Goal: Task Accomplishment & Management: Manage account settings

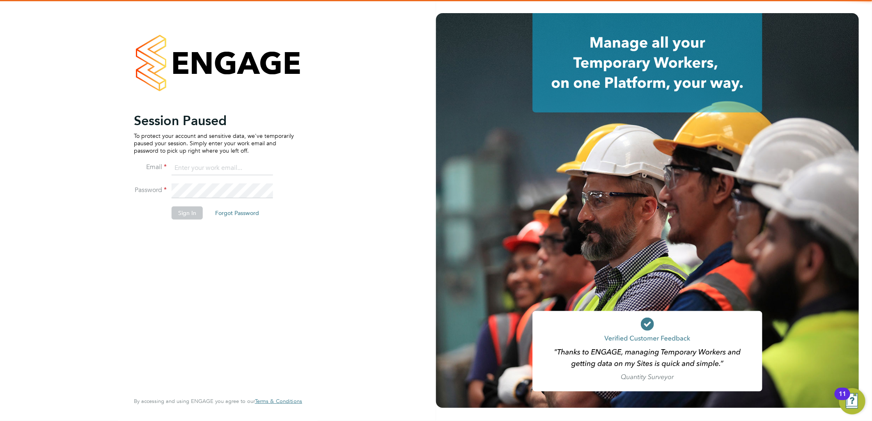
type input "ellie.page@tradelinerecruitment.co.uk"
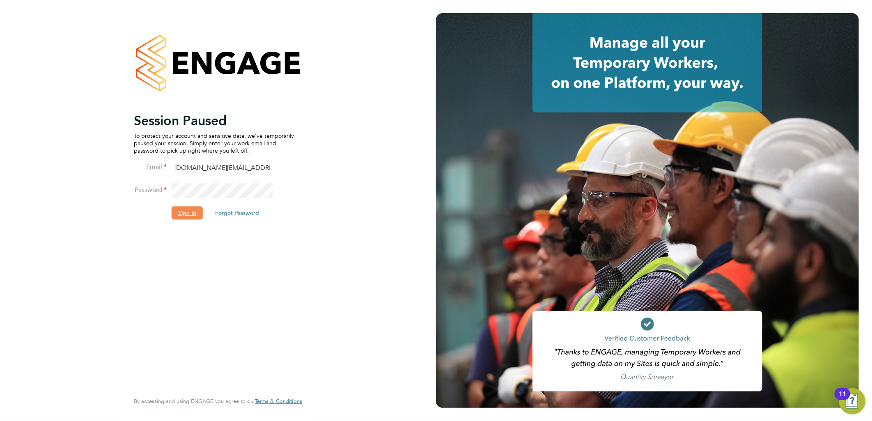
click at [190, 211] on button "Sign In" at bounding box center [187, 213] width 31 height 13
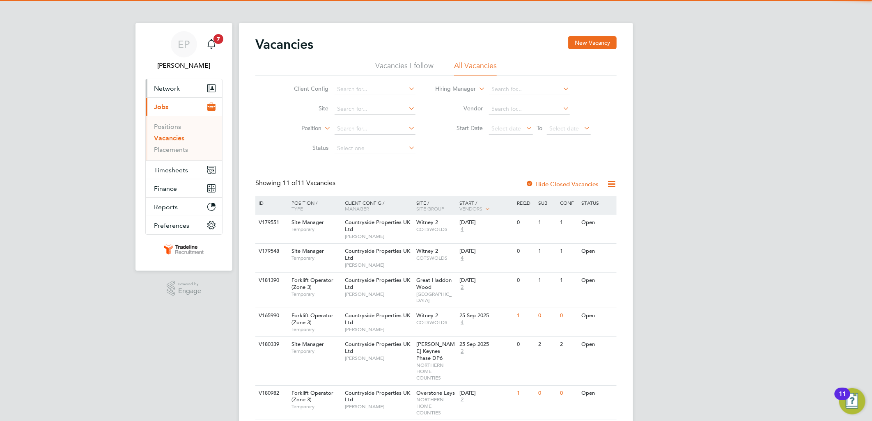
click at [180, 89] on button "Network" at bounding box center [184, 88] width 76 height 18
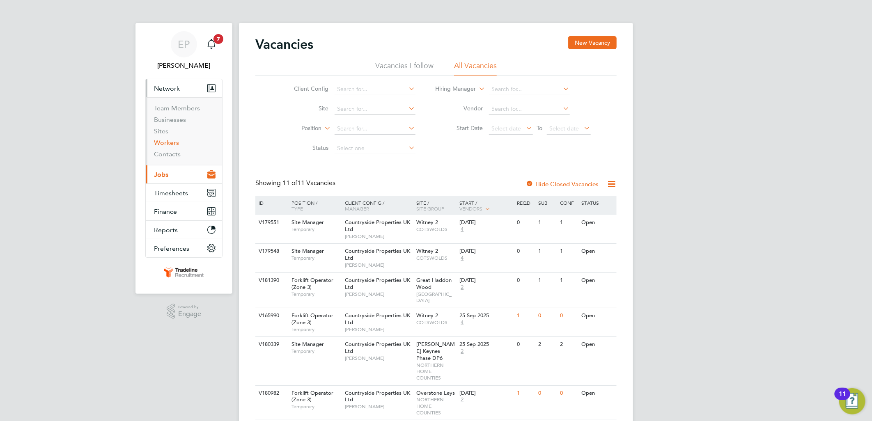
click at [173, 141] on link "Workers" at bounding box center [166, 143] width 25 height 8
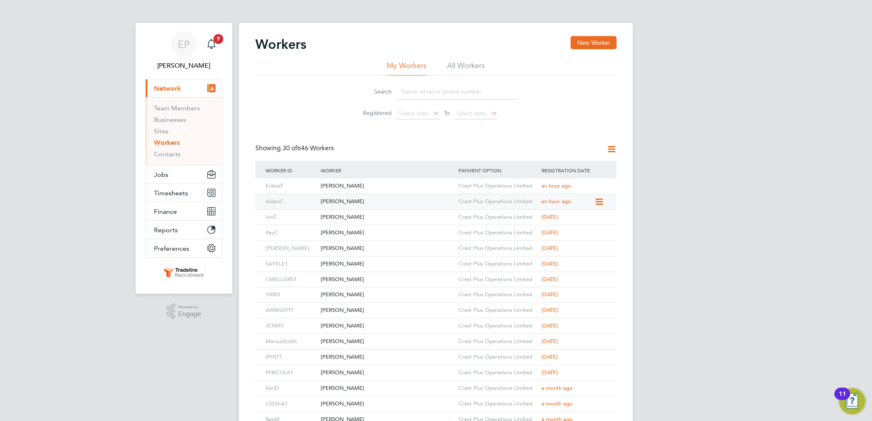
click at [414, 199] on div "[PERSON_NAME]" at bounding box center [388, 201] width 138 height 15
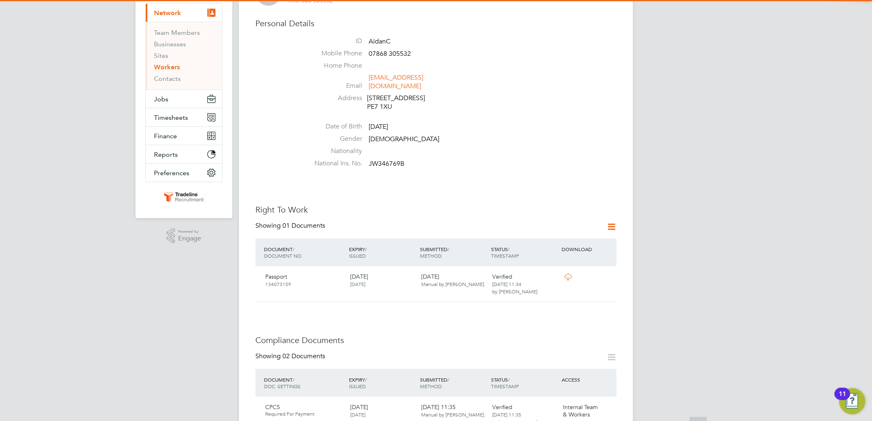
scroll to position [273, 0]
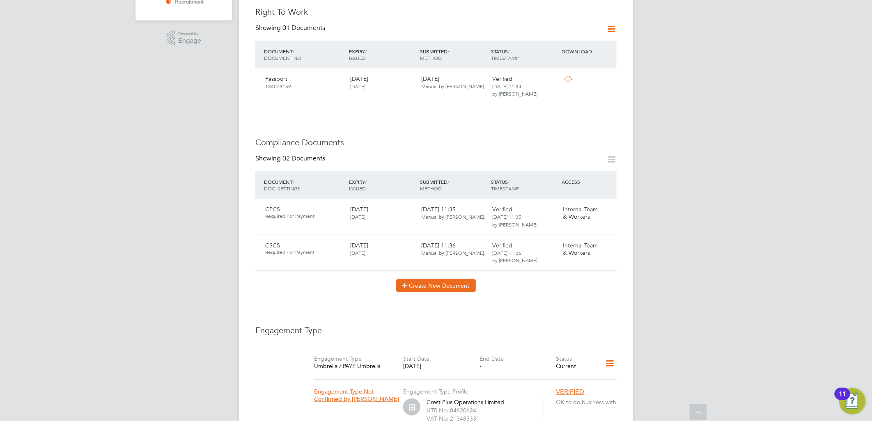
click at [457, 279] on button "Create New Document" at bounding box center [436, 285] width 80 height 13
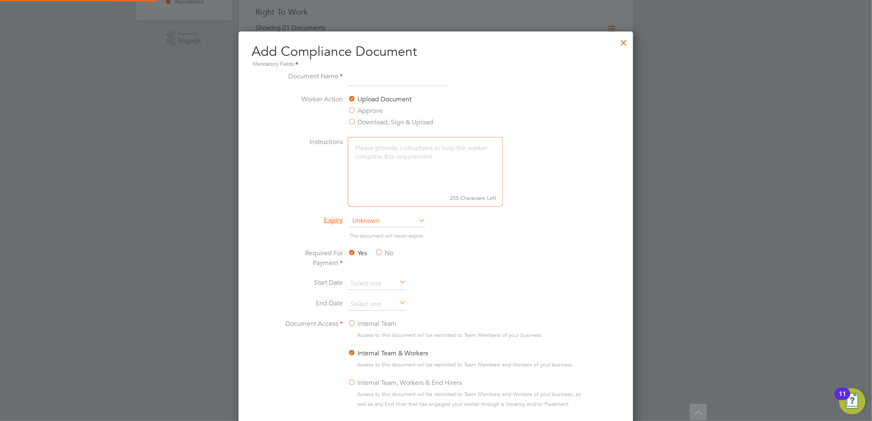
scroll to position [430, 395]
type input "Driving Licence"
click at [412, 225] on span "Unknown" at bounding box center [387, 221] width 76 height 12
click at [375, 275] on li "Specific date" at bounding box center [387, 276] width 77 height 11
click at [535, 249] on li "Required For Payment Yes No" at bounding box center [435, 263] width 309 height 30
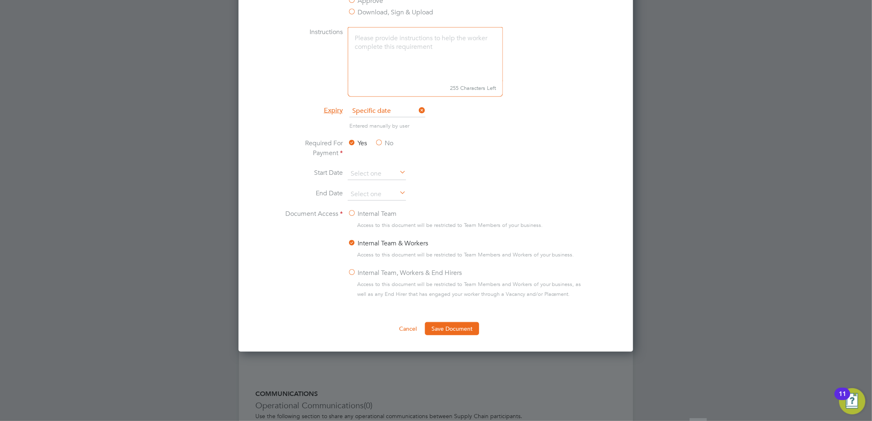
scroll to position [502, 0]
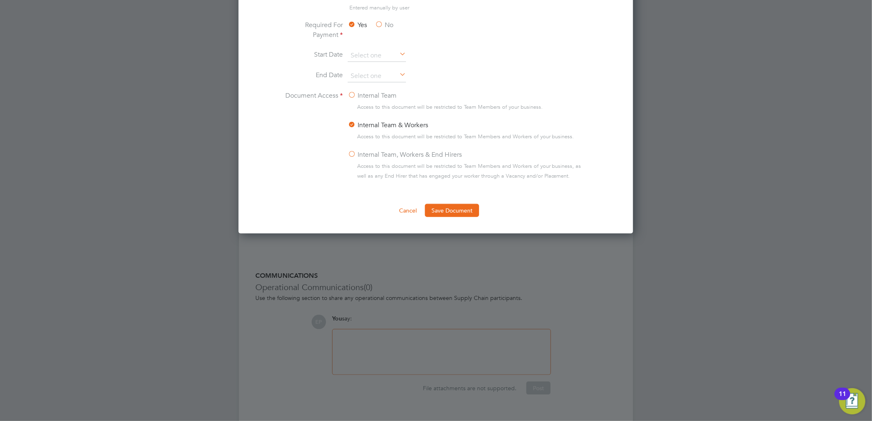
click at [453, 219] on div "Add Compliance Document Mandatory Fields Document Name Driving Licence Worker A…" at bounding box center [436, 18] width 395 height 430
click at [453, 209] on button "Save Document" at bounding box center [452, 210] width 54 height 13
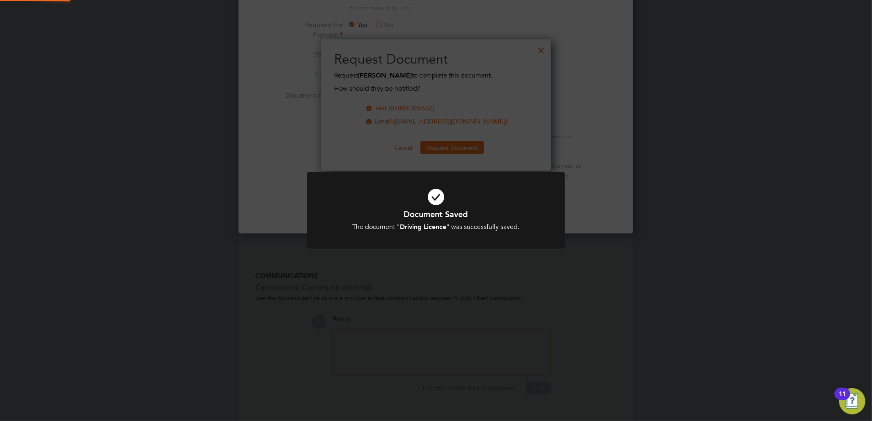
scroll to position [132, 230]
click at [465, 220] on div "Document Saved The document " Driving Licence " was successfully saved. Cancel …" at bounding box center [436, 220] width 214 height 23
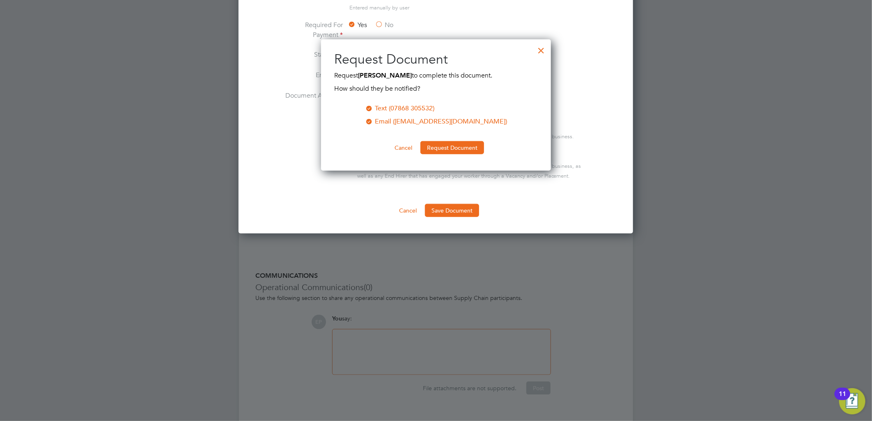
click at [543, 49] on div at bounding box center [541, 48] width 15 height 15
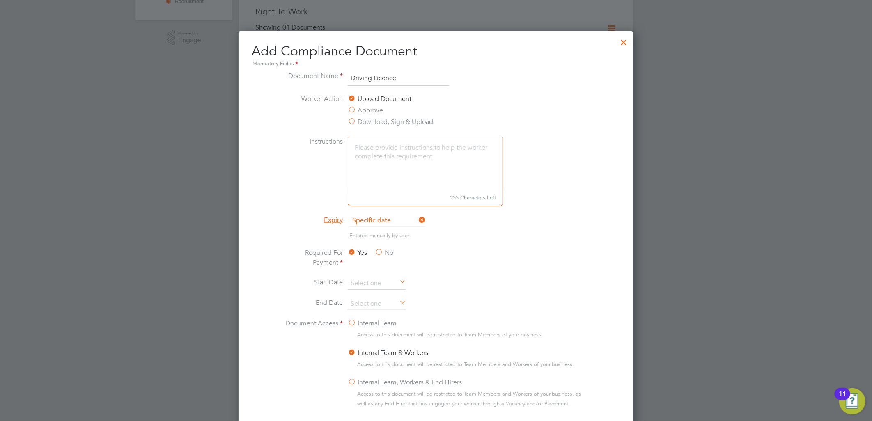
click at [625, 38] on div at bounding box center [623, 40] width 15 height 15
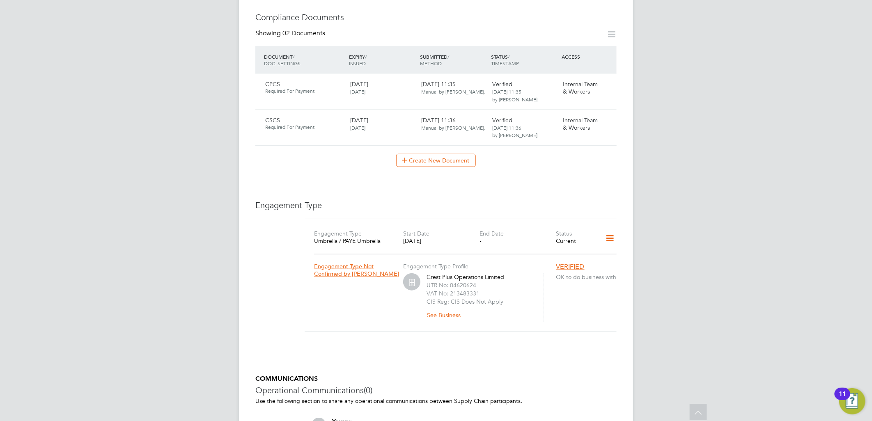
scroll to position [411, 0]
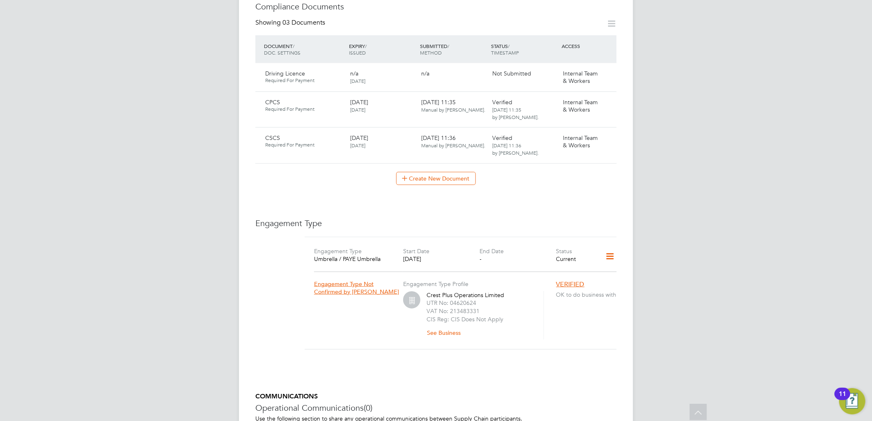
scroll to position [365, 0]
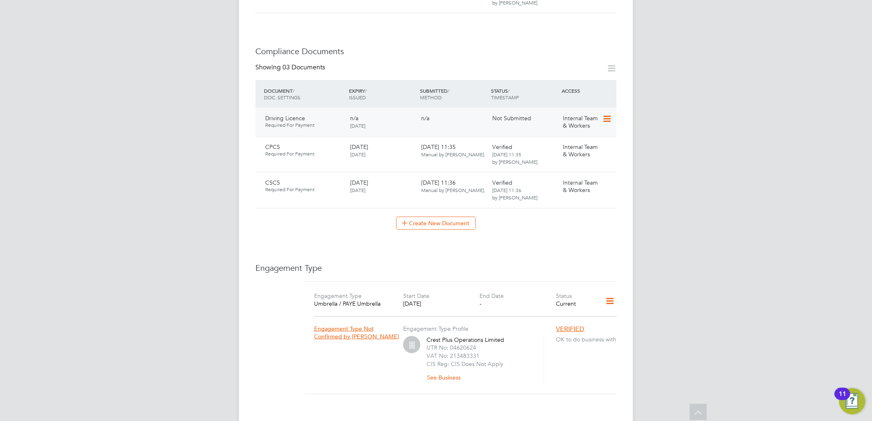
click at [604, 114] on icon at bounding box center [606, 119] width 8 height 10
click at [576, 136] on li "Submit Document" at bounding box center [580, 141] width 61 height 11
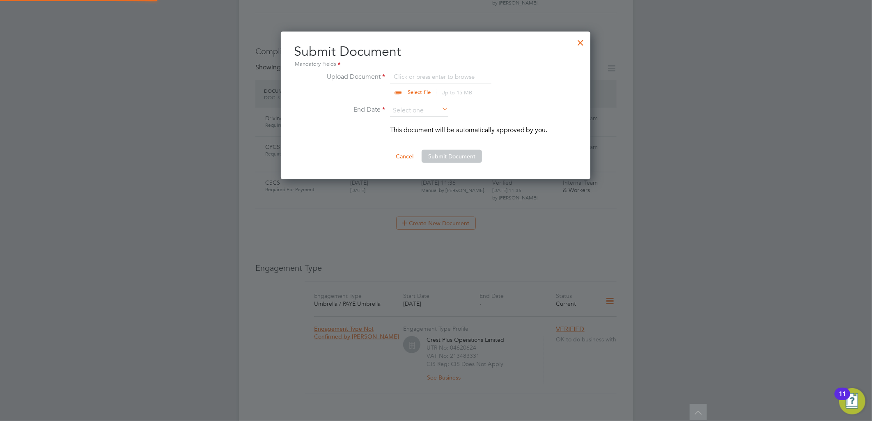
scroll to position [148, 310]
click at [445, 80] on input "file" at bounding box center [427, 84] width 129 height 25
type input "C:\fakepath\Driving Licence F.jpg"
click at [430, 112] on input at bounding box center [419, 111] width 58 height 12
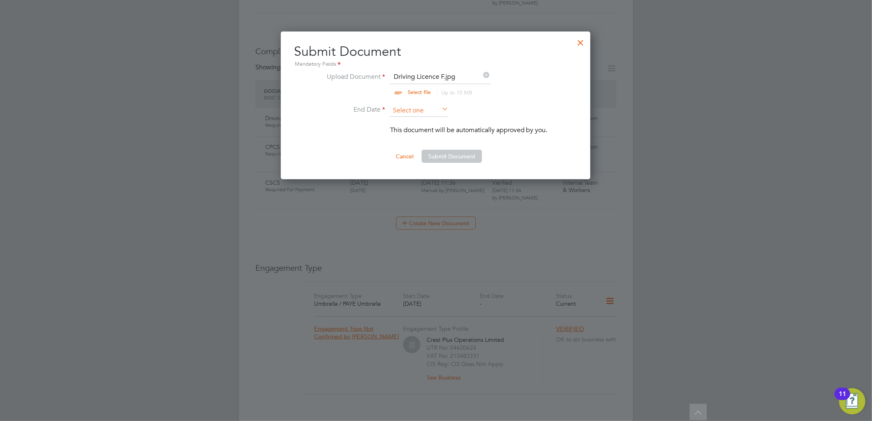
scroll to position [317, 0]
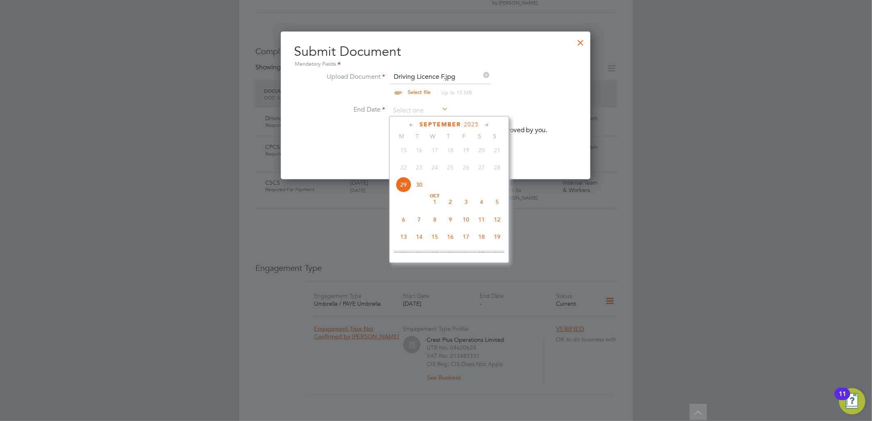
click at [464, 122] on span "2025" at bounding box center [471, 124] width 15 height 7
click at [486, 206] on span "2030" at bounding box center [482, 200] width 16 height 16
click at [464, 121] on span "2030" at bounding box center [464, 124] width 15 height 7
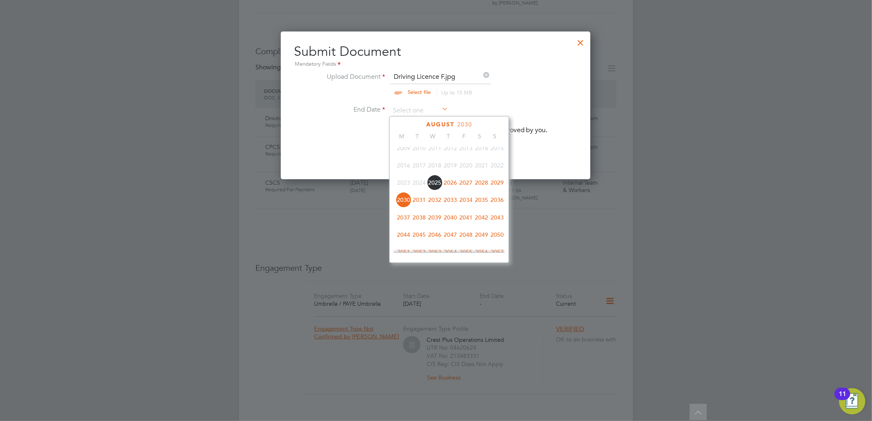
click at [418, 202] on span "2031" at bounding box center [419, 200] width 16 height 16
click at [416, 239] on span "9" at bounding box center [419, 235] width 16 height 16
type input "09 Sep 2031"
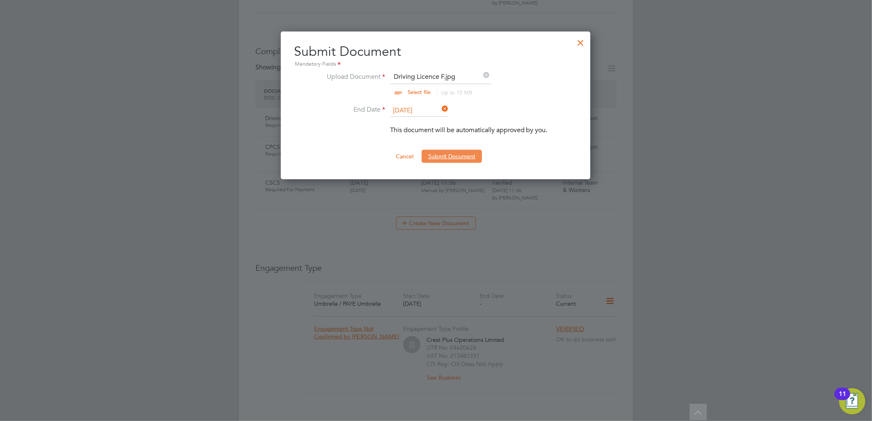
click at [464, 150] on button "Submit Document" at bounding box center [452, 156] width 60 height 13
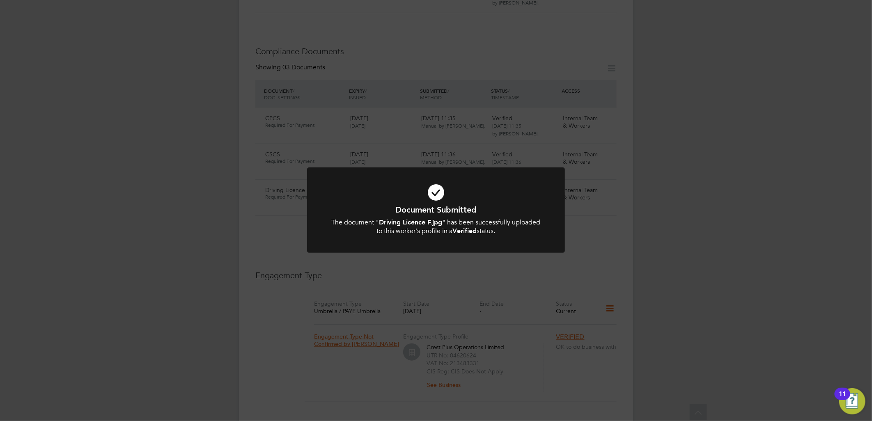
click at [470, 209] on h1 "Document Submitted" at bounding box center [436, 209] width 214 height 11
